Goal: Task Accomplishment & Management: Use online tool/utility

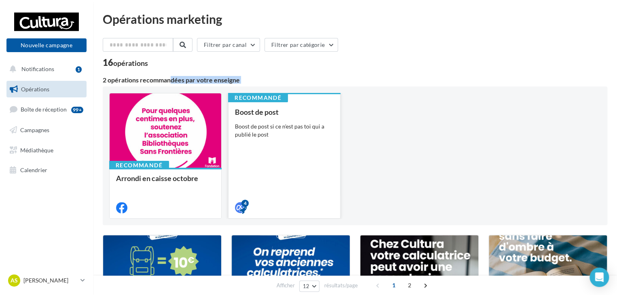
drag, startPoint x: 114, startPoint y: 78, endPoint x: 246, endPoint y: 98, distance: 132.9
click at [246, 98] on div "2 opérations recommandées par votre enseigne Recommandé Arrondi en caisse octob…" at bounding box center [355, 151] width 505 height 148
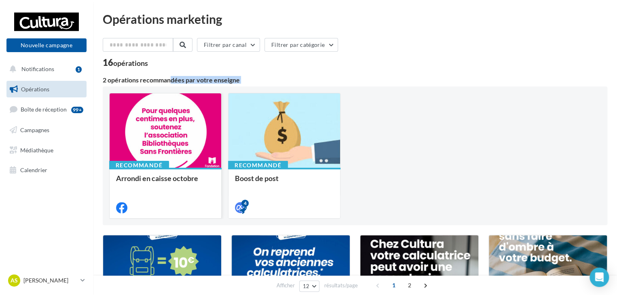
click at [176, 152] on div at bounding box center [166, 130] width 112 height 75
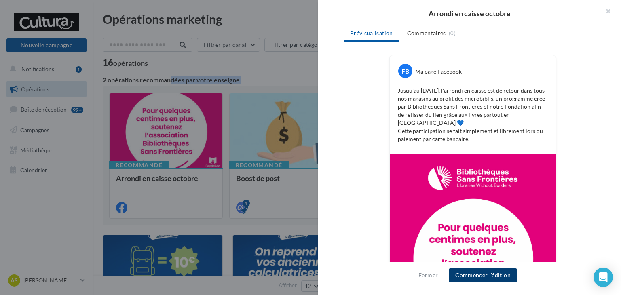
scroll to position [114, 0]
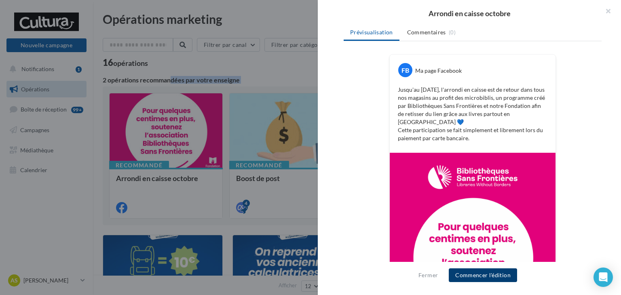
click at [474, 276] on button "Commencer l'édition" at bounding box center [483, 276] width 68 height 14
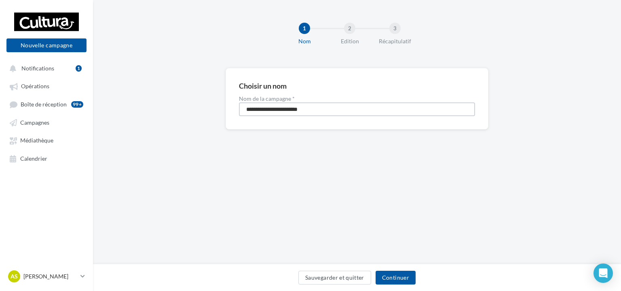
click at [351, 111] on input "**********" at bounding box center [357, 109] width 236 height 14
type input "**********"
click at [388, 276] on button "Continuer" at bounding box center [396, 278] width 40 height 14
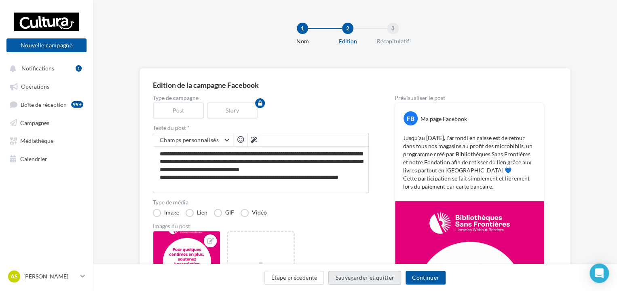
drag, startPoint x: 418, startPoint y: 277, endPoint x: 400, endPoint y: 278, distance: 18.2
click at [400, 278] on button "Sauvegarder et quitter" at bounding box center [364, 278] width 73 height 14
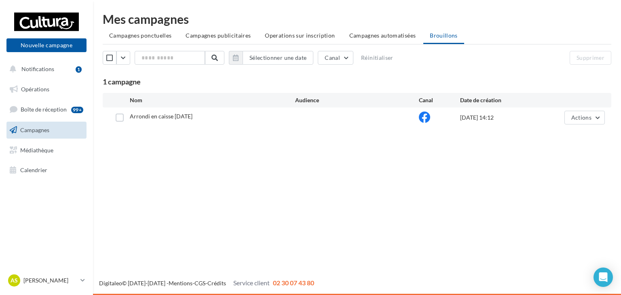
click at [383, 117] on div at bounding box center [357, 118] width 124 height 8
click at [603, 121] on button "Actions" at bounding box center [585, 118] width 40 height 14
click at [569, 133] on button "Editer" at bounding box center [564, 136] width 81 height 21
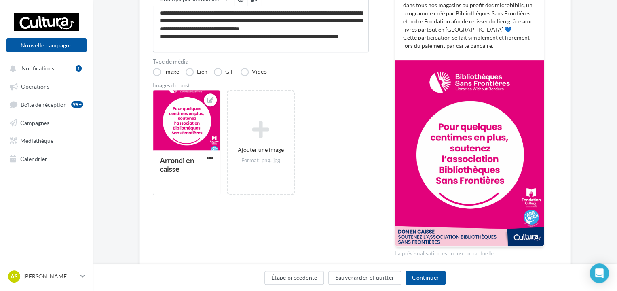
scroll to position [157, 0]
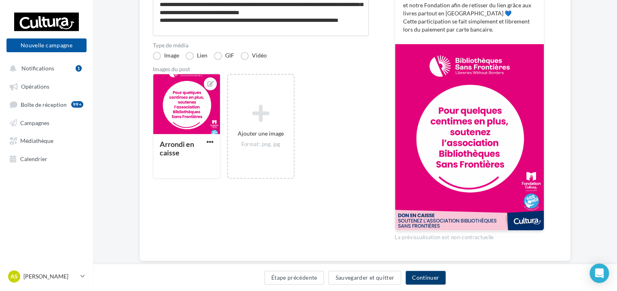
click at [422, 273] on button "Continuer" at bounding box center [426, 278] width 40 height 14
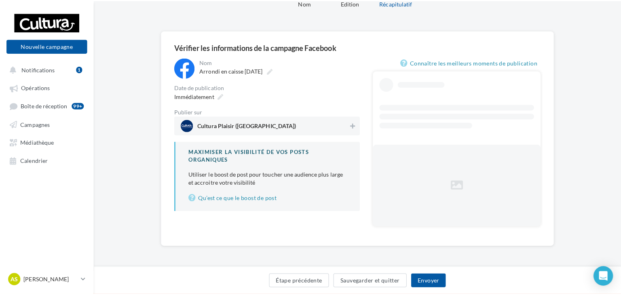
scroll to position [16, 0]
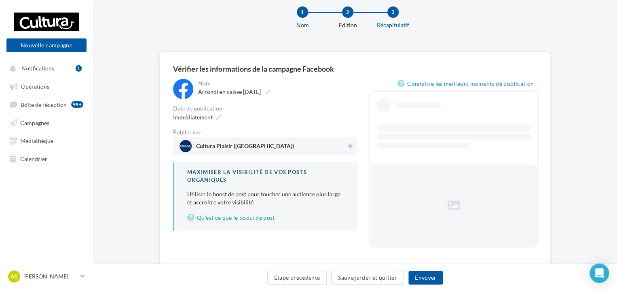
click at [358, 124] on div "**********" at bounding box center [355, 165] width 364 height 173
click at [350, 142] on button at bounding box center [350, 146] width 8 height 10
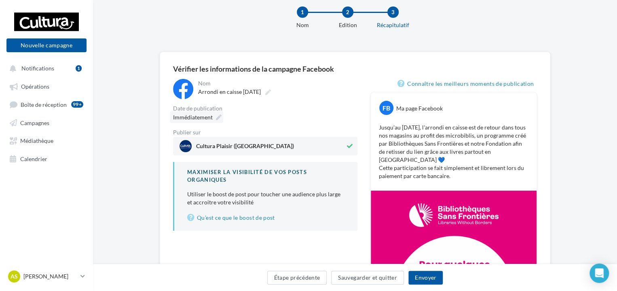
click at [223, 114] on div "Immédiatement" at bounding box center [196, 117] width 53 height 12
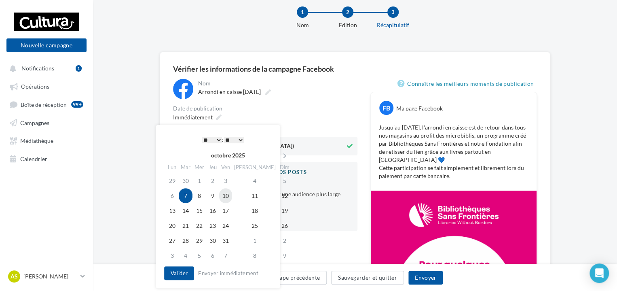
click at [232, 198] on td "10" at bounding box center [225, 195] width 13 height 15
click at [220, 138] on select "* * * * * * * * * * ** ** ** ** ** ** ** ** ** ** ** ** ** **" at bounding box center [212, 140] width 20 height 6
click at [180, 268] on button "Valider" at bounding box center [179, 273] width 30 height 14
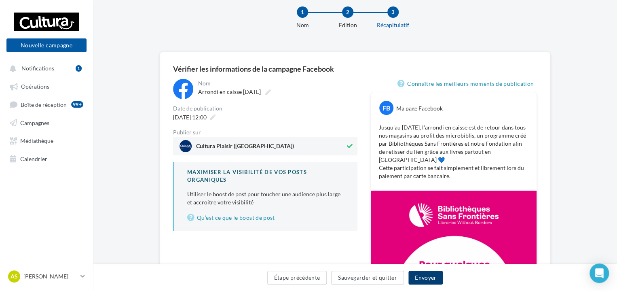
click at [423, 277] on button "Envoyer" at bounding box center [426, 278] width 34 height 14
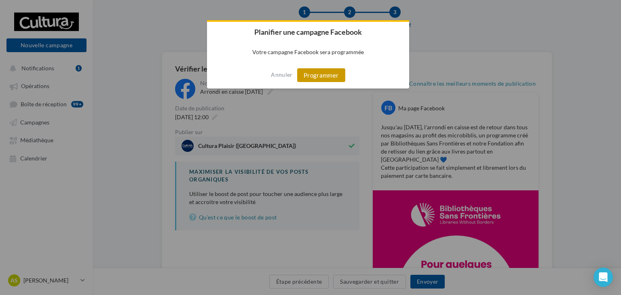
click at [333, 78] on button "Programmer" at bounding box center [321, 75] width 48 height 14
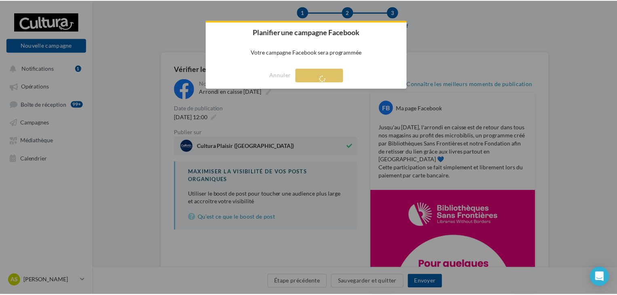
scroll to position [13, 0]
